Goal: Task Accomplishment & Management: Manage account settings

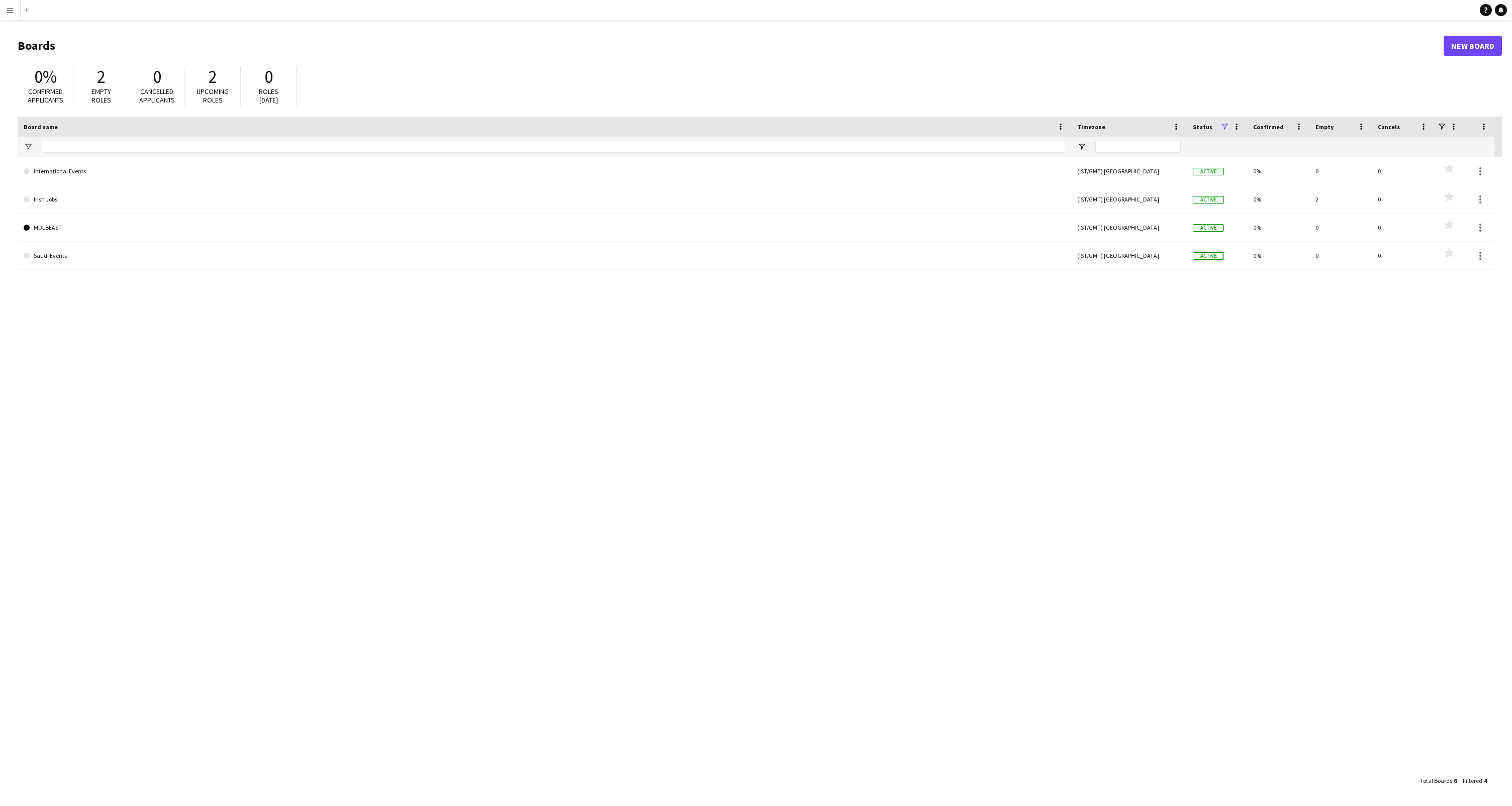
click at [15, 7] on button "Menu" at bounding box center [9, 9] width 20 height 20
click at [130, 54] on link "My Workforce" at bounding box center [152, 54] width 101 height 20
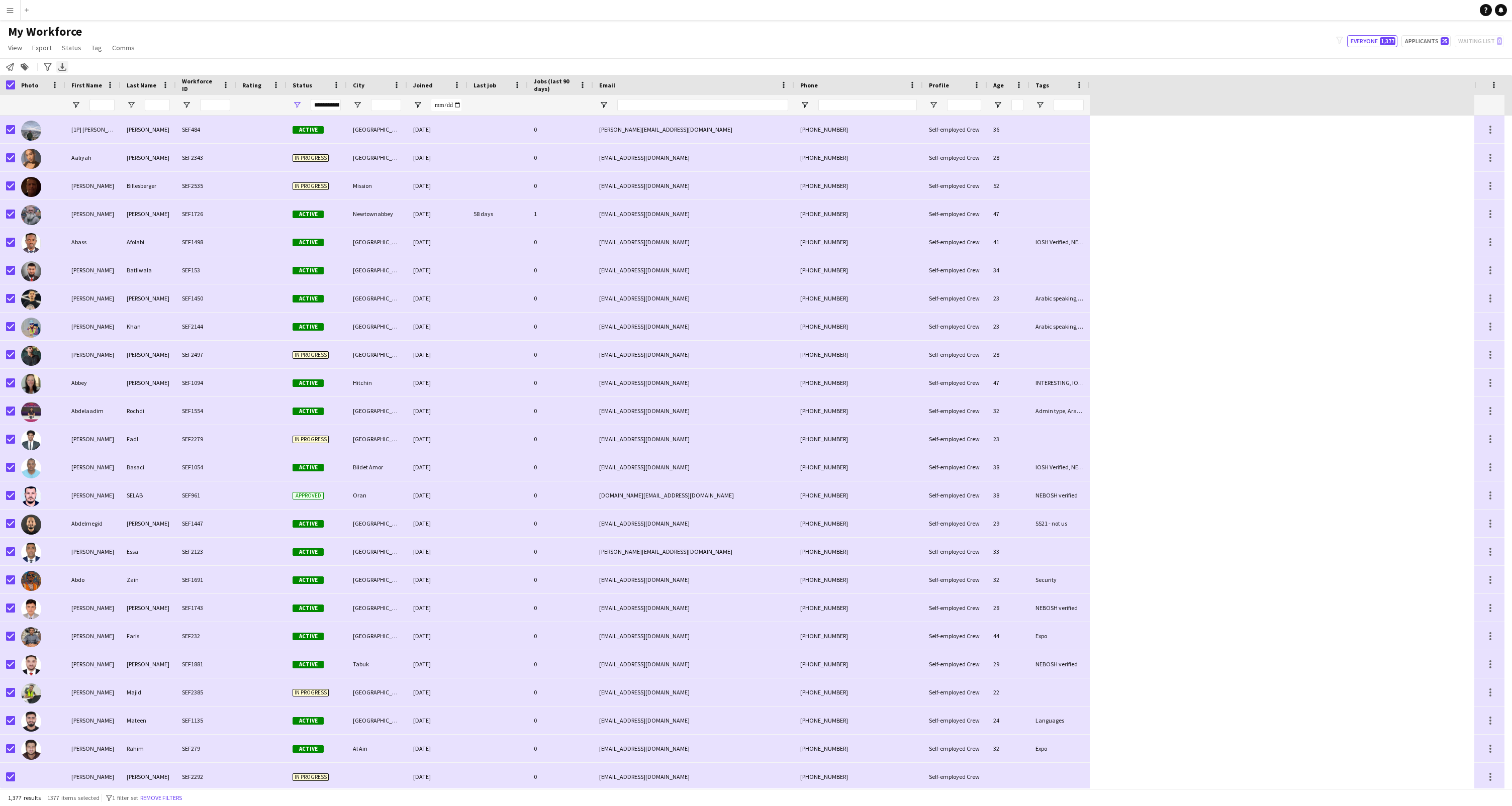
click at [66, 71] on div "Export XLSX" at bounding box center [62, 66] width 12 height 12
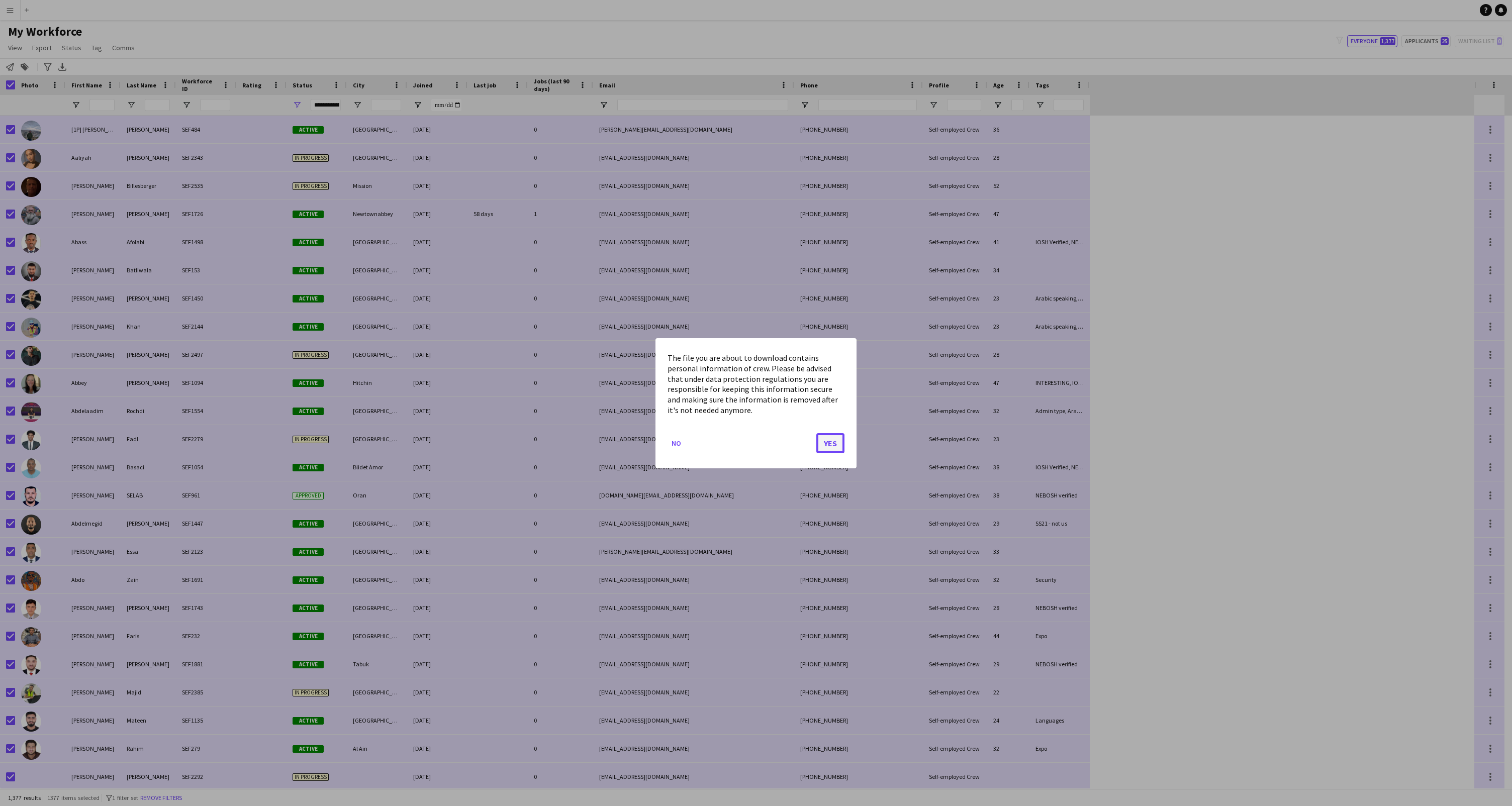
click at [827, 443] on button "Yes" at bounding box center [830, 443] width 28 height 20
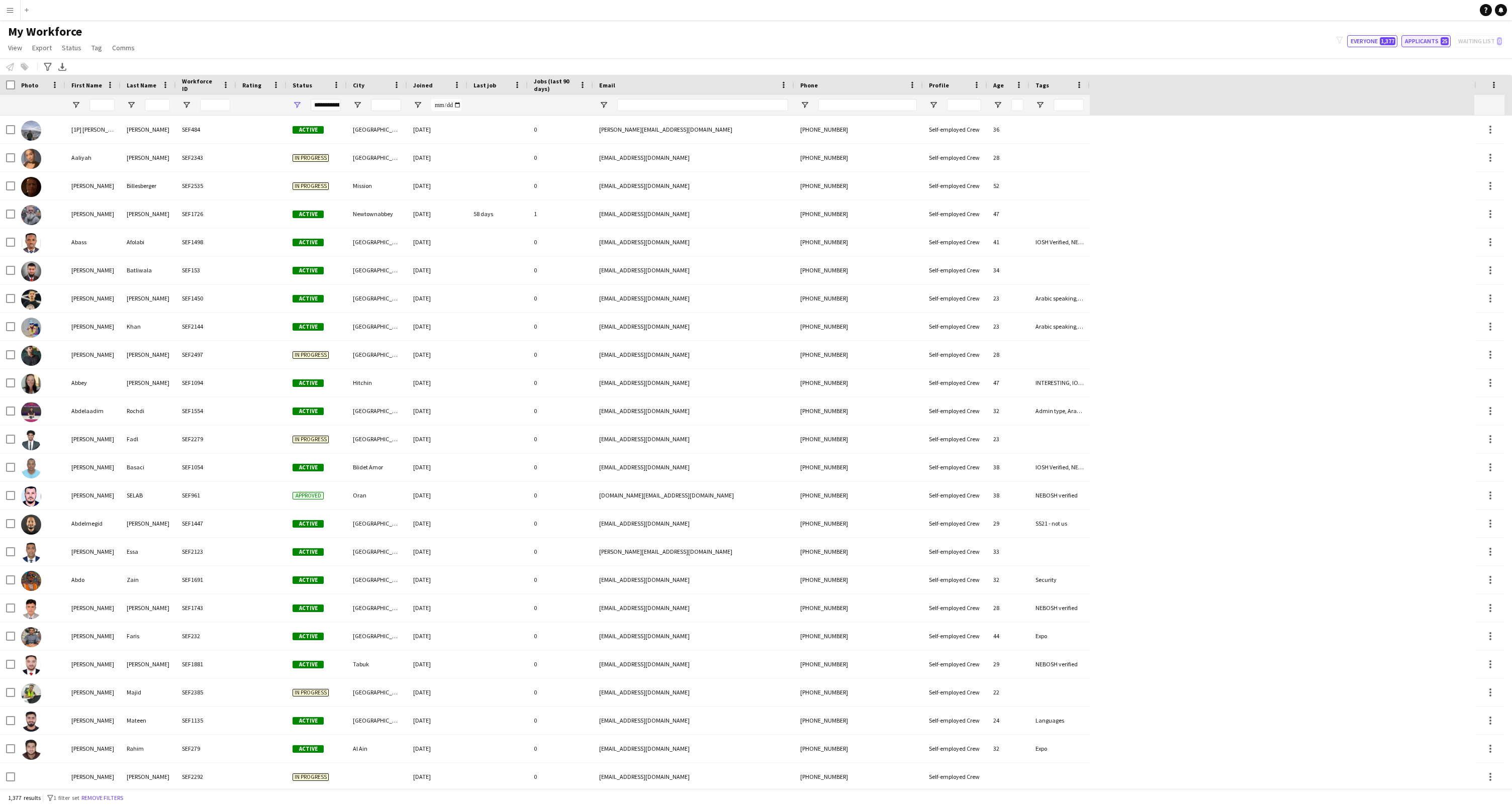
click at [1429, 41] on button "Applicants 25" at bounding box center [1426, 41] width 49 height 12
type input "**********"
